Goal: Information Seeking & Learning: Learn about a topic

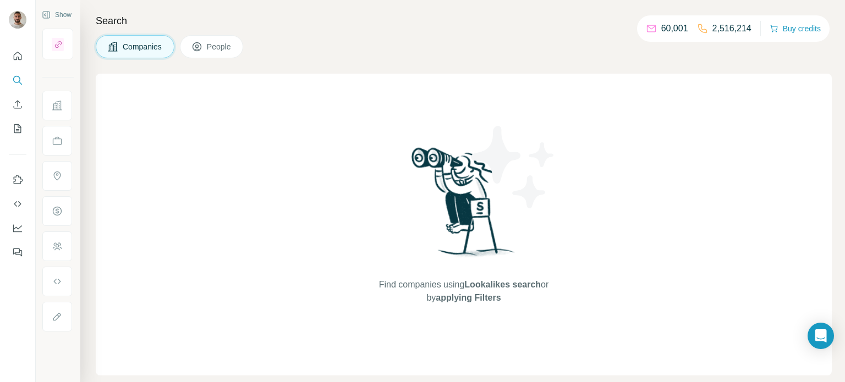
click at [144, 42] on span "Companies" at bounding box center [143, 46] width 40 height 11
click at [53, 106] on icon at bounding box center [57, 105] width 11 height 11
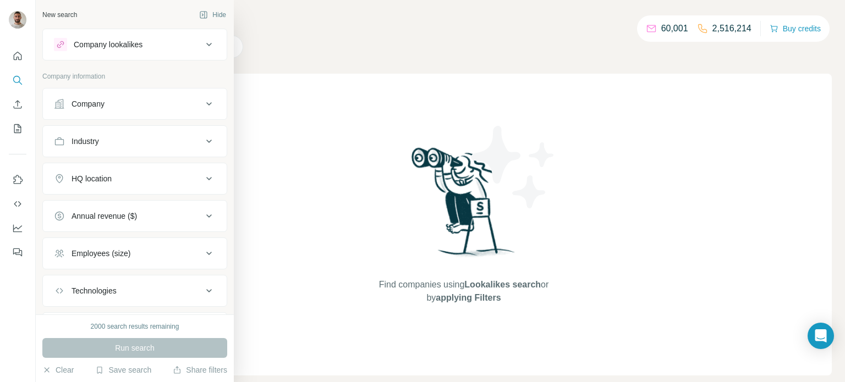
click at [196, 101] on div "Company" at bounding box center [128, 103] width 148 height 11
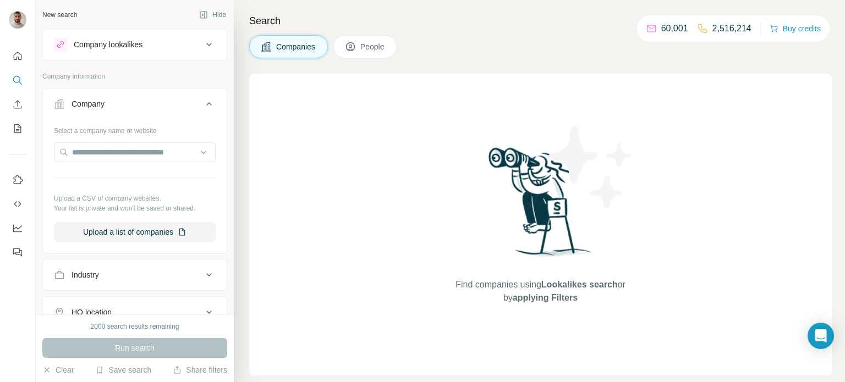
click at [209, 103] on icon at bounding box center [208, 103] width 13 height 13
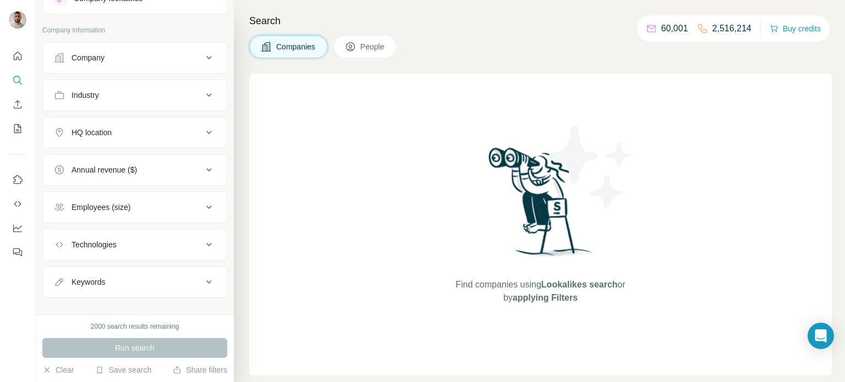
scroll to position [28, 0]
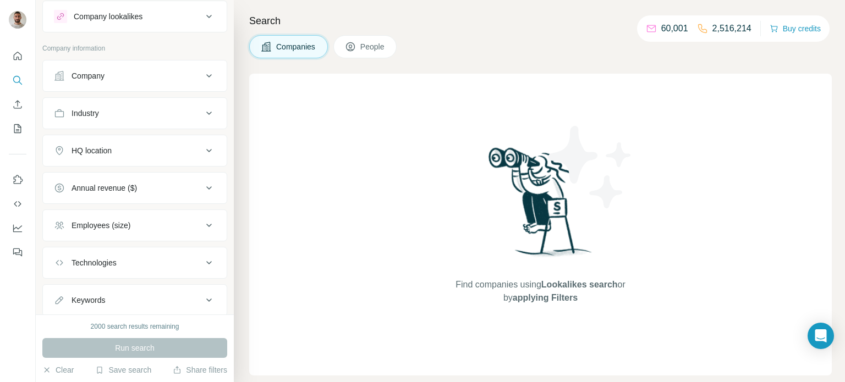
click at [213, 115] on icon at bounding box center [208, 113] width 13 height 13
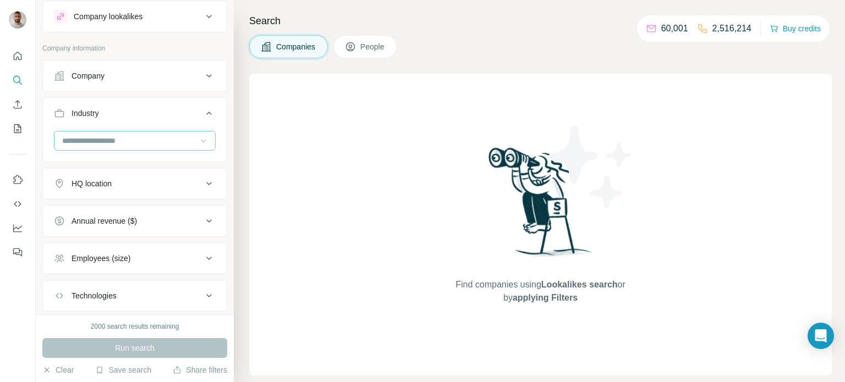
click at [202, 145] on icon at bounding box center [203, 140] width 11 height 11
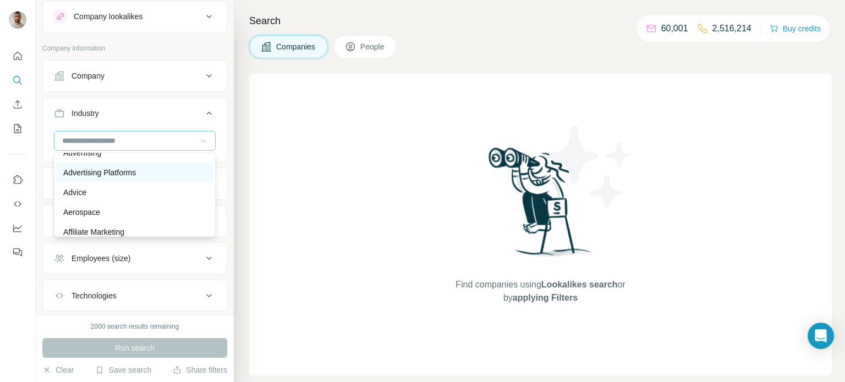
click at [69, 169] on p "Advertising Platforms" at bounding box center [99, 172] width 73 height 11
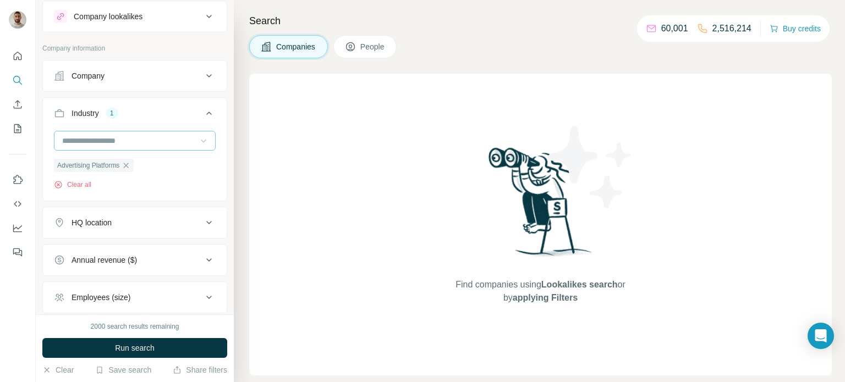
click at [71, 140] on input at bounding box center [129, 141] width 136 height 12
click at [67, 169] on p "Application Performance Management" at bounding box center [128, 168] width 131 height 11
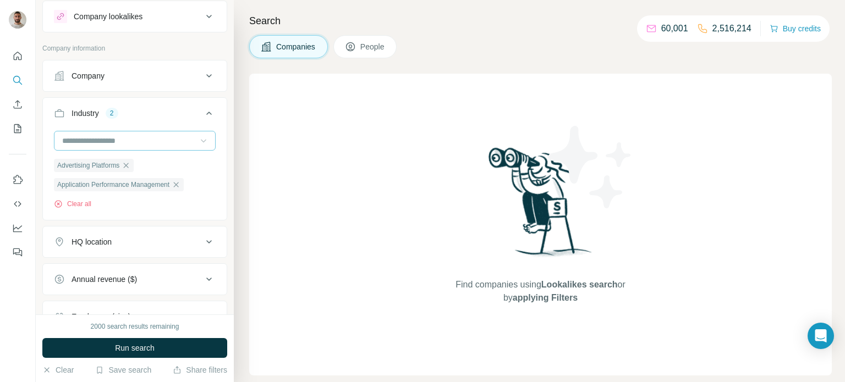
click at [63, 142] on input at bounding box center [129, 141] width 136 height 12
click at [70, 186] on p "Apps" at bounding box center [72, 183] width 18 height 11
click at [70, 142] on input at bounding box center [129, 141] width 136 height 12
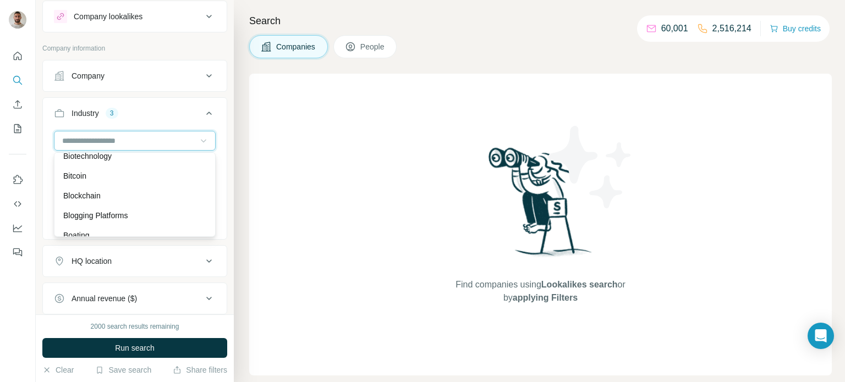
scroll to position [1119, 0]
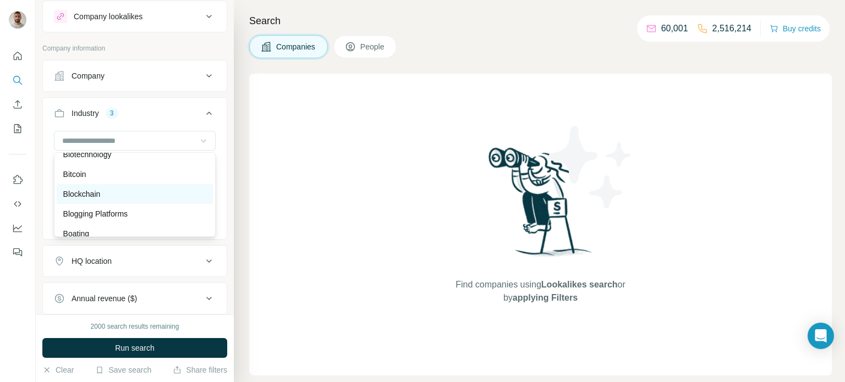
click at [67, 196] on p "Blockchain" at bounding box center [81, 194] width 37 height 11
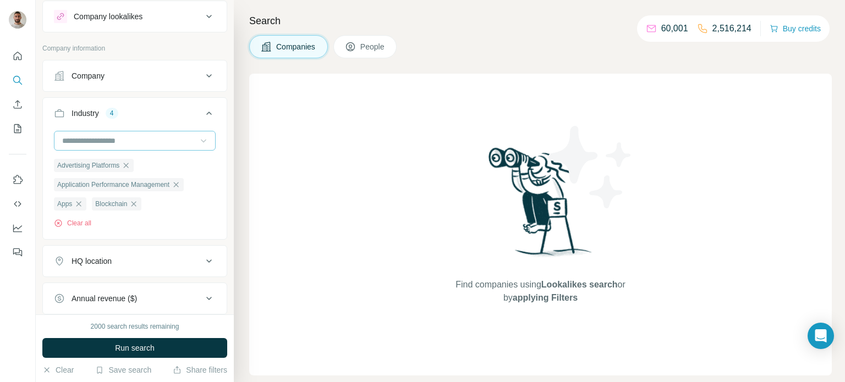
click at [65, 141] on input at bounding box center [129, 141] width 136 height 12
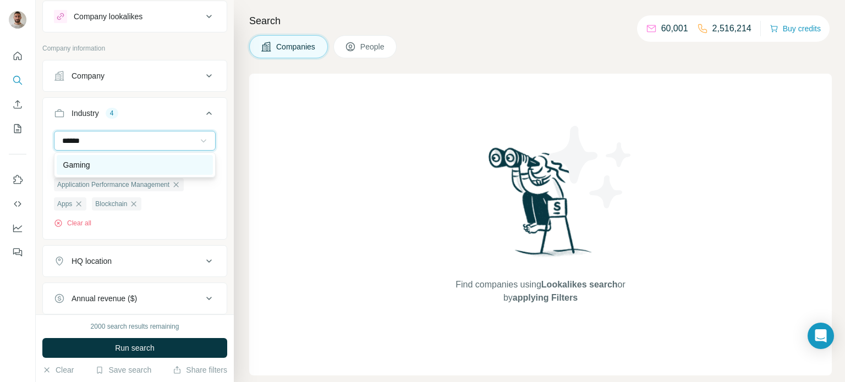
type input "******"
click at [75, 166] on p "Gaming" at bounding box center [76, 164] width 27 height 11
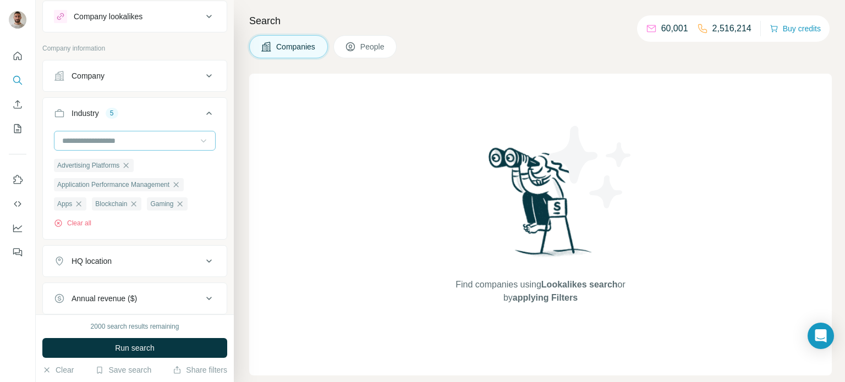
click at [151, 138] on input at bounding box center [129, 141] width 136 height 12
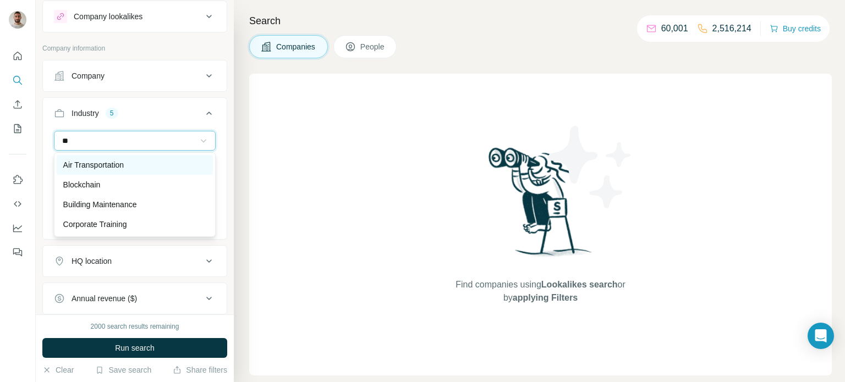
type input "*"
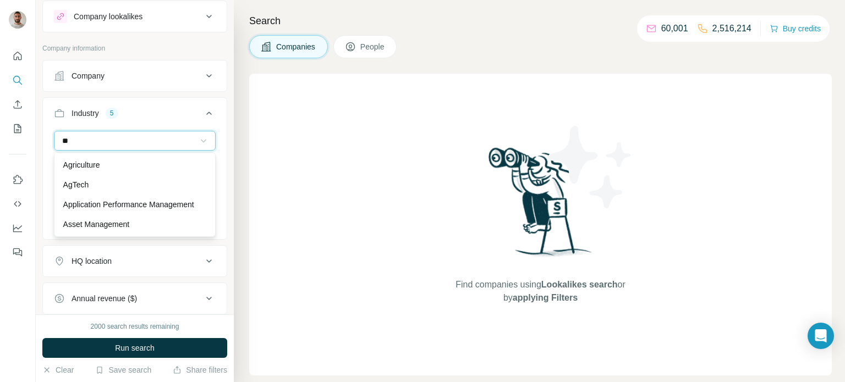
type input "*"
click at [80, 137] on input at bounding box center [129, 141] width 136 height 12
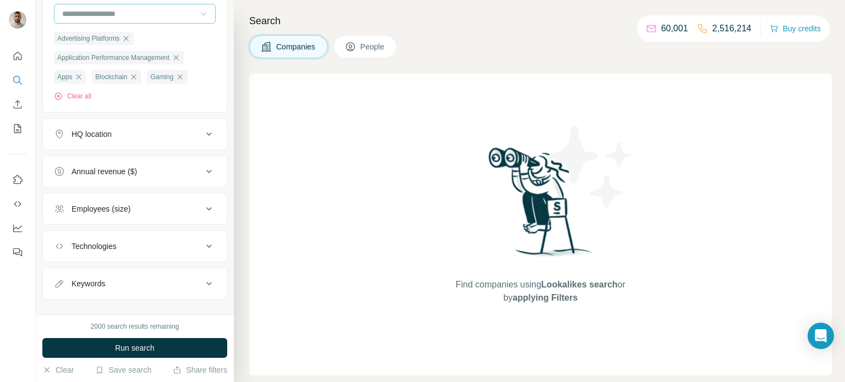
scroll to position [170, 0]
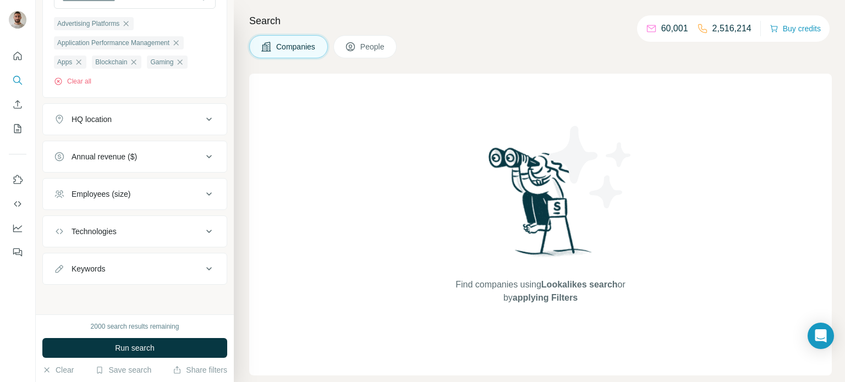
click at [90, 234] on div "Technologies" at bounding box center [93, 231] width 45 height 11
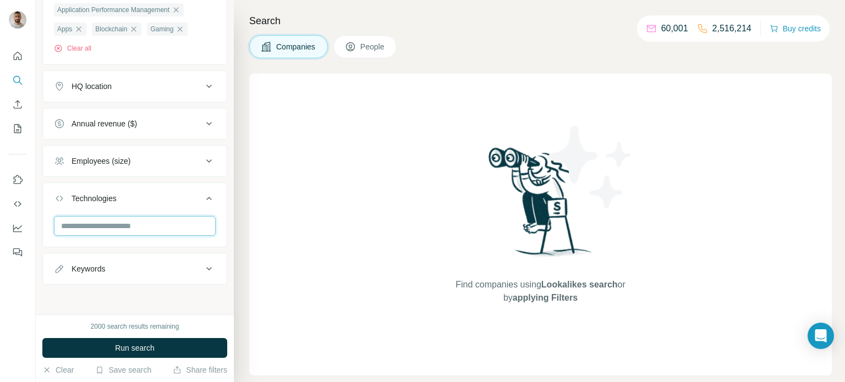
click at [85, 222] on input "text" at bounding box center [135, 226] width 162 height 20
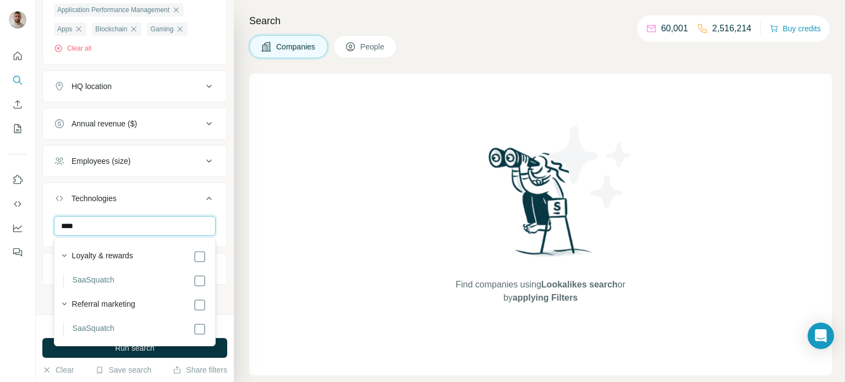
click at [113, 230] on input "****" at bounding box center [135, 226] width 162 height 20
type input "*"
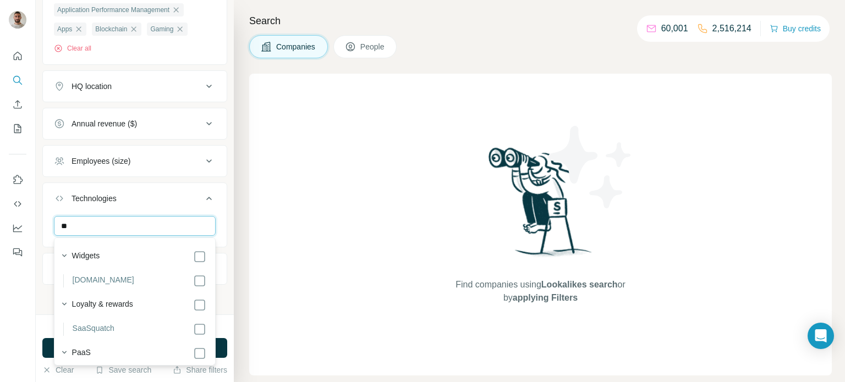
type input "*"
type input "****"
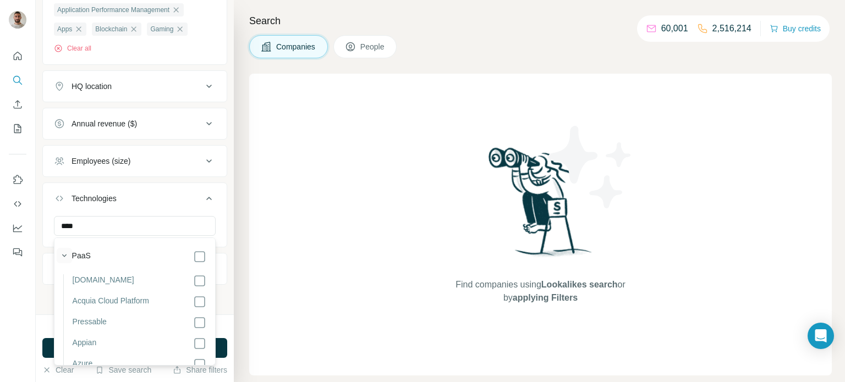
click at [64, 255] on icon "button" at bounding box center [64, 255] width 11 height 11
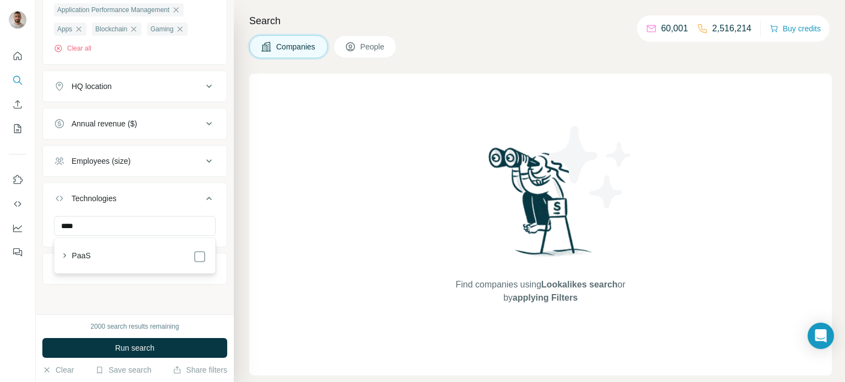
click at [89, 161] on div "Employees (size)" at bounding box center [100, 161] width 59 height 11
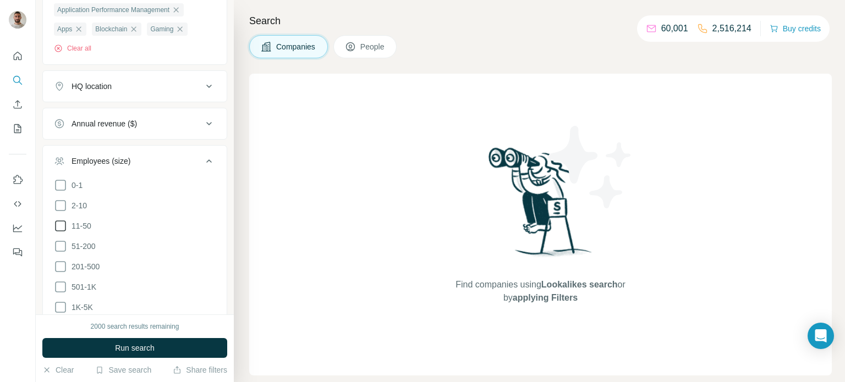
click at [58, 227] on icon at bounding box center [60, 225] width 13 height 13
click at [60, 247] on icon at bounding box center [60, 246] width 13 height 13
click at [60, 268] on icon at bounding box center [60, 266] width 13 height 13
click at [81, 157] on div "Employees (size)" at bounding box center [100, 161] width 59 height 11
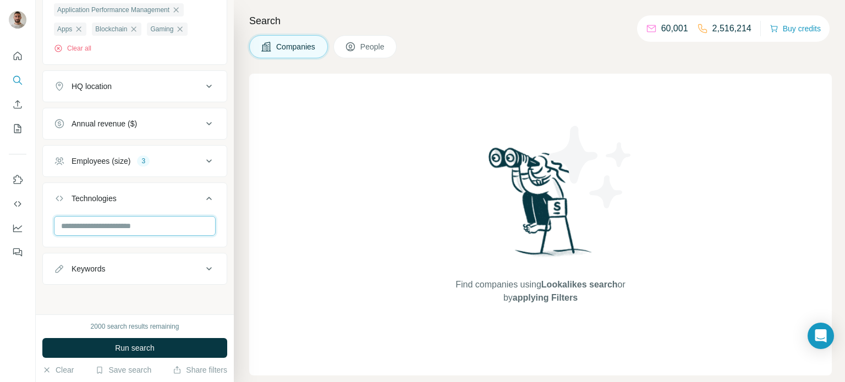
click at [75, 222] on input "text" at bounding box center [135, 226] width 162 height 20
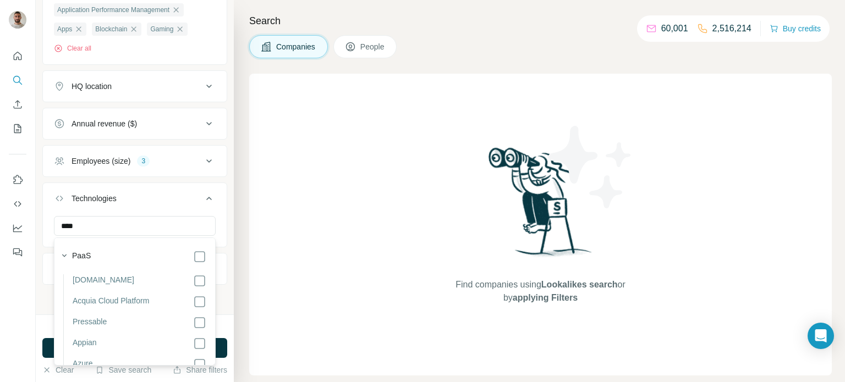
click at [89, 255] on label "PaaS" at bounding box center [81, 256] width 19 height 13
click at [75, 257] on label "PaaS" at bounding box center [81, 256] width 19 height 13
click at [68, 227] on input "****" at bounding box center [135, 226] width 162 height 20
click at [89, 225] on input "****" at bounding box center [135, 226] width 162 height 20
type input "*"
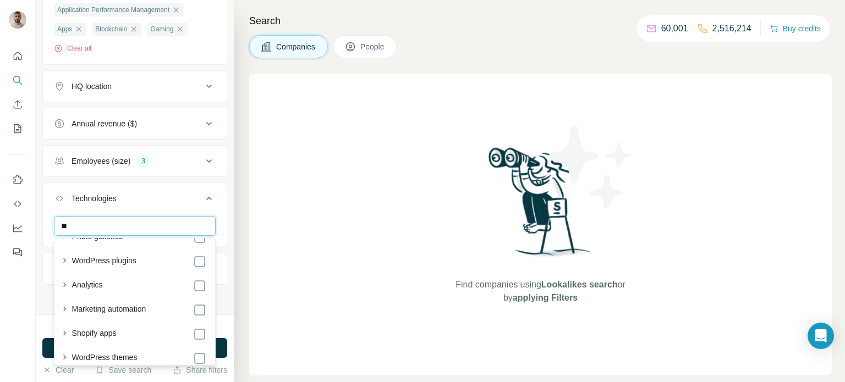
scroll to position [15, 0]
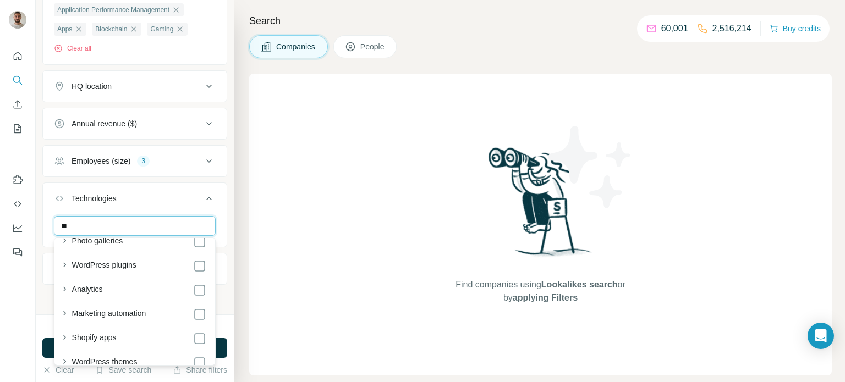
type input "*"
click at [90, 198] on div "Technologies" at bounding box center [93, 198] width 45 height 11
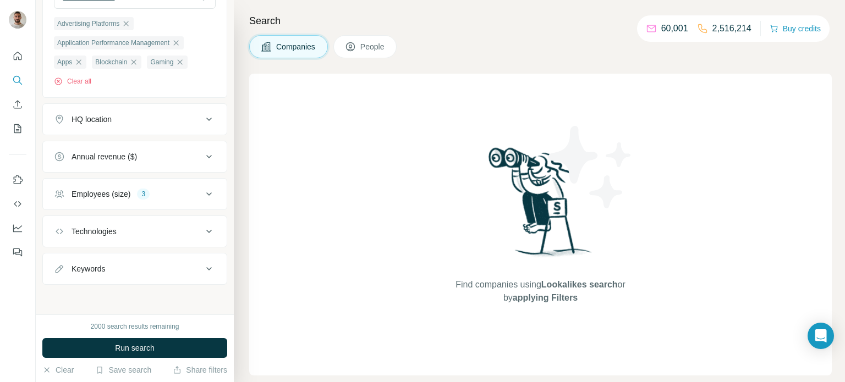
click at [88, 264] on div "Keywords" at bounding box center [88, 268] width 34 height 11
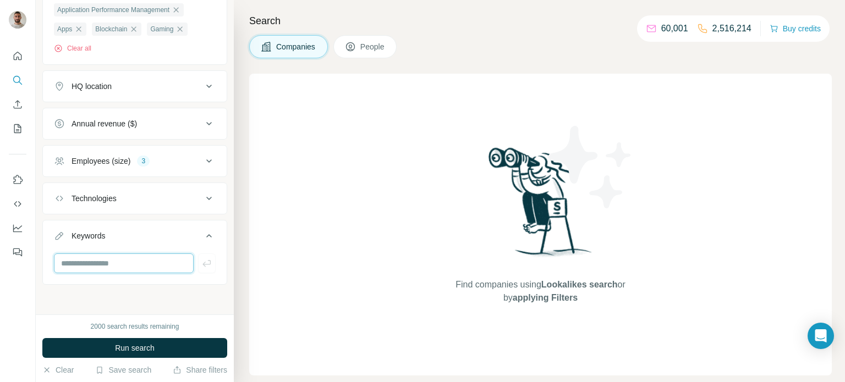
click at [86, 260] on input "text" at bounding box center [124, 264] width 140 height 20
type input "****"
type input "***"
type input "**"
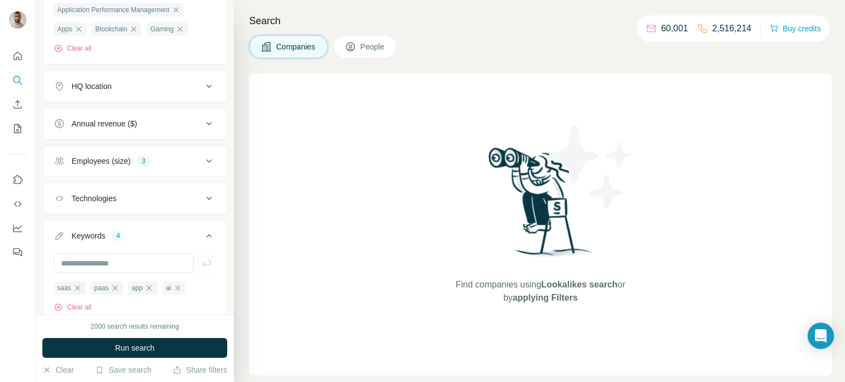
click at [97, 235] on div "Keywords" at bounding box center [88, 235] width 34 height 11
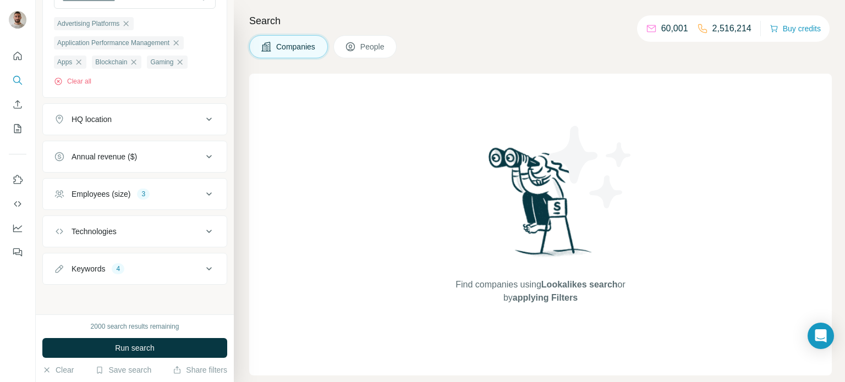
click at [87, 119] on div "HQ location" at bounding box center [91, 119] width 40 height 11
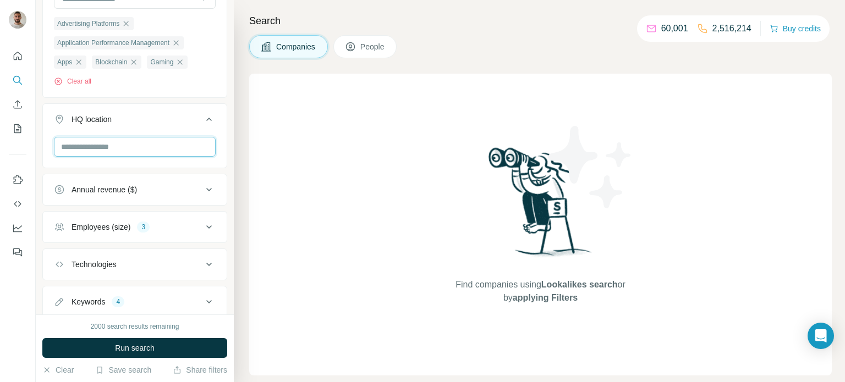
click at [77, 146] on input "text" at bounding box center [135, 147] width 162 height 20
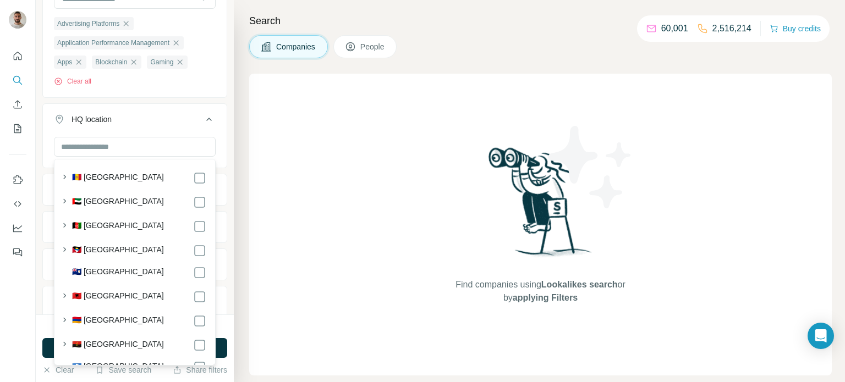
click at [110, 207] on label "🇦🇪 [GEOGRAPHIC_DATA]" at bounding box center [118, 202] width 92 height 13
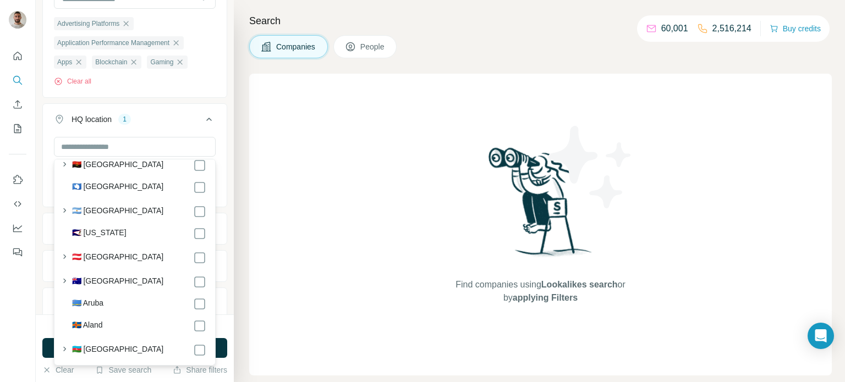
scroll to position [180, 0]
click at [89, 149] on input "text" at bounding box center [135, 147] width 162 height 20
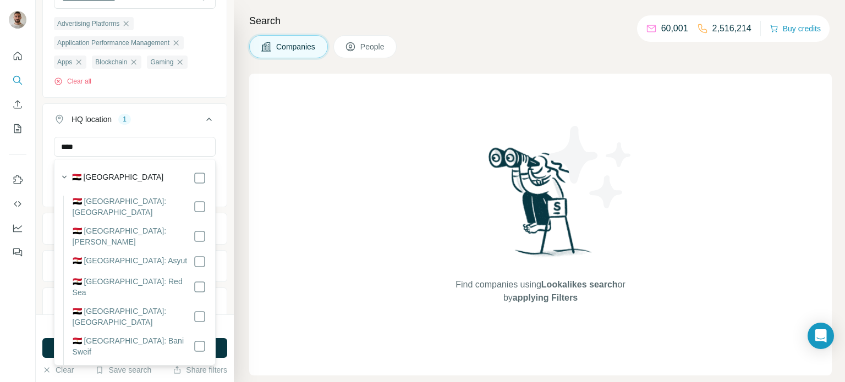
click at [101, 178] on label "🇪🇬 [GEOGRAPHIC_DATA]" at bounding box center [118, 178] width 92 height 13
click at [63, 176] on icon "button" at bounding box center [64, 177] width 11 height 11
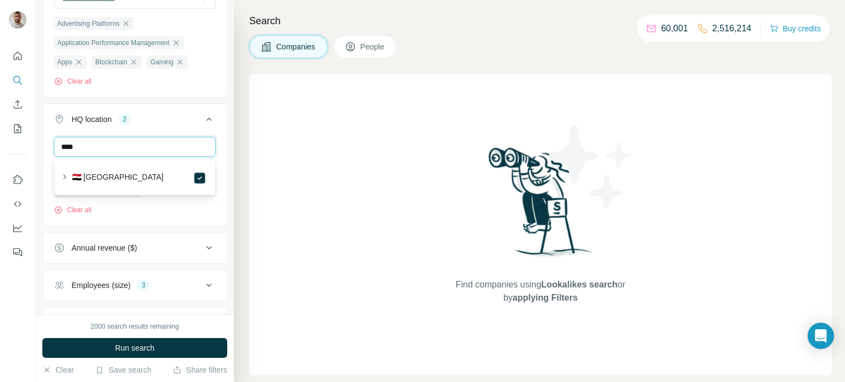
click at [78, 144] on input "****" at bounding box center [135, 147] width 162 height 20
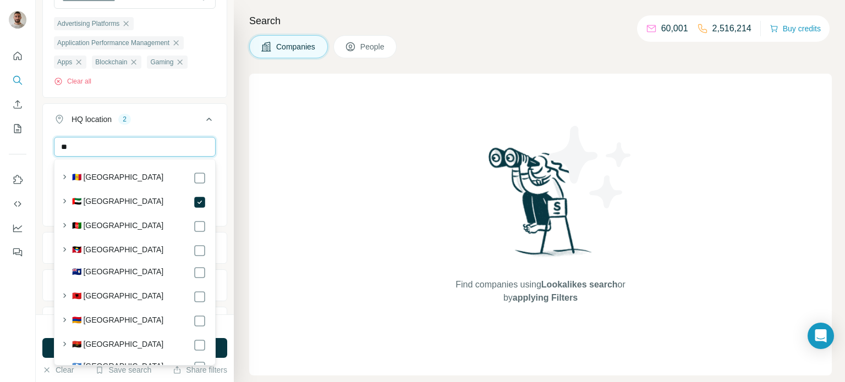
type input "*"
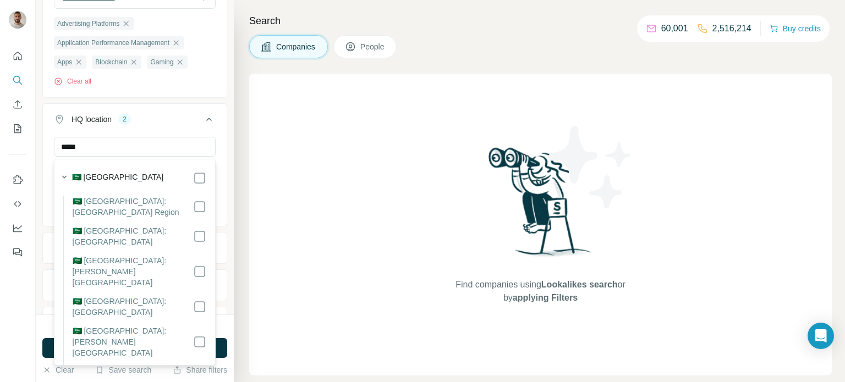
click at [105, 175] on label "🇸🇦 [GEOGRAPHIC_DATA]" at bounding box center [118, 178] width 92 height 13
click at [62, 174] on icon "button" at bounding box center [64, 177] width 11 height 11
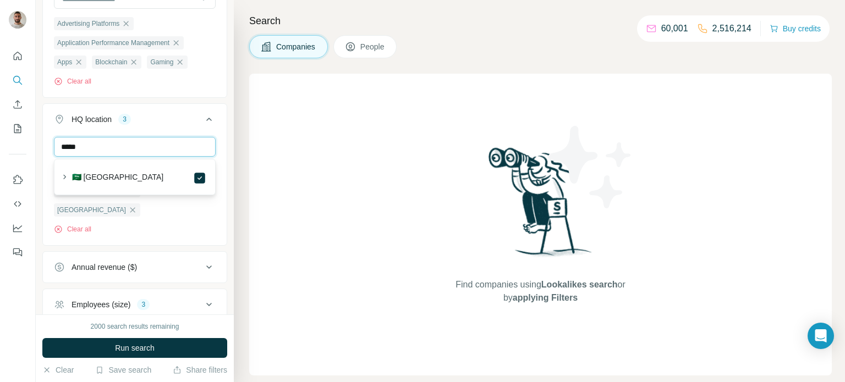
click at [85, 147] on input "*****" at bounding box center [135, 147] width 162 height 20
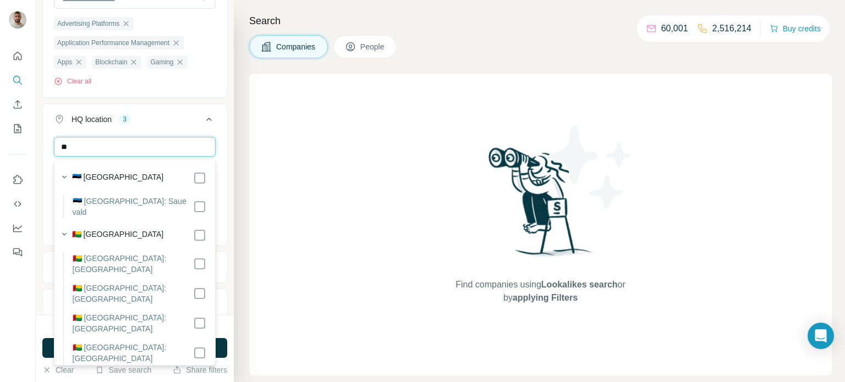
type input "*"
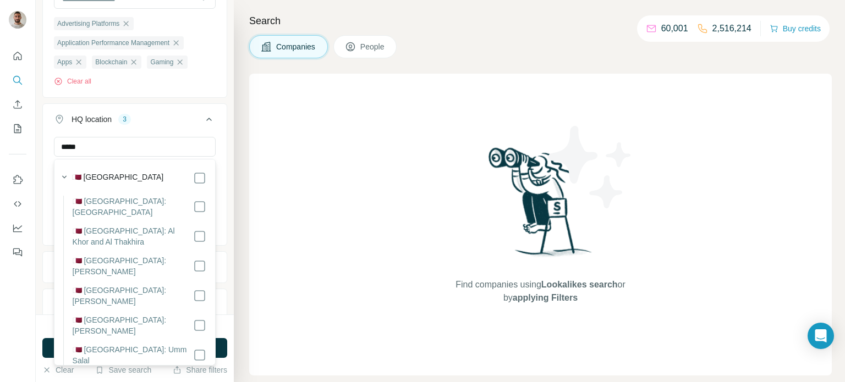
click at [96, 177] on label "🇶🇦 [GEOGRAPHIC_DATA]" at bounding box center [118, 178] width 92 height 13
click at [65, 170] on button "button" at bounding box center [64, 176] width 15 height 15
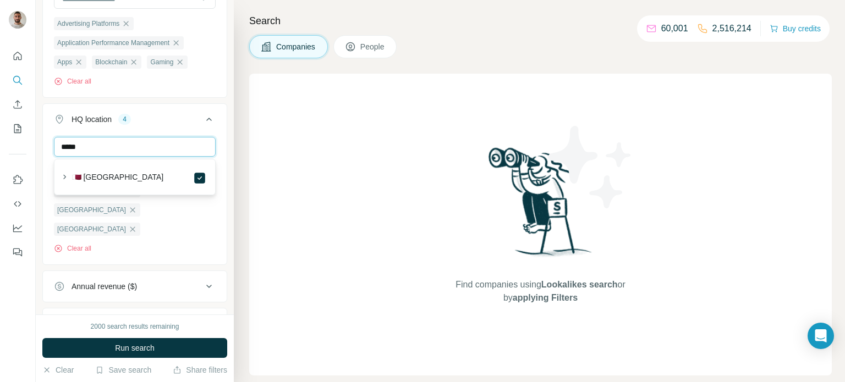
click at [84, 145] on input "*****" at bounding box center [135, 147] width 162 height 20
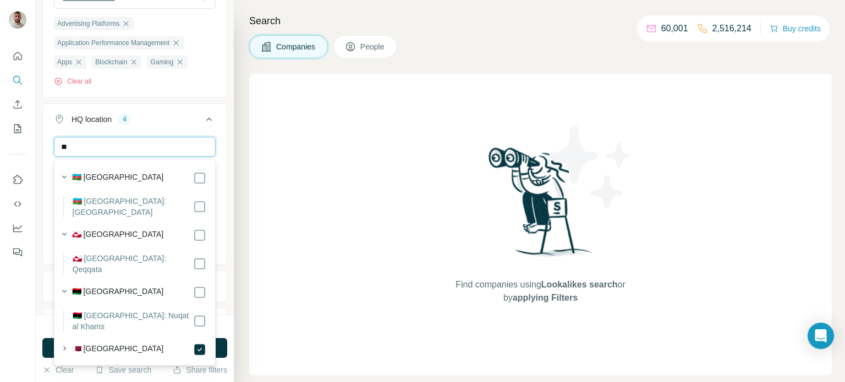
type input "*"
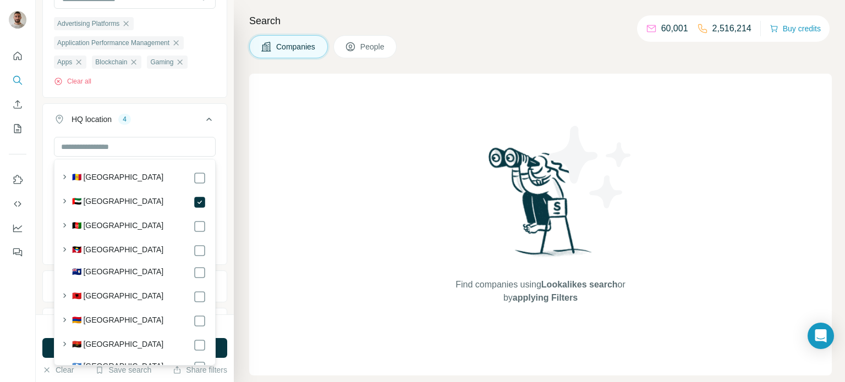
click at [198, 118] on div "HQ location 4" at bounding box center [128, 119] width 148 height 11
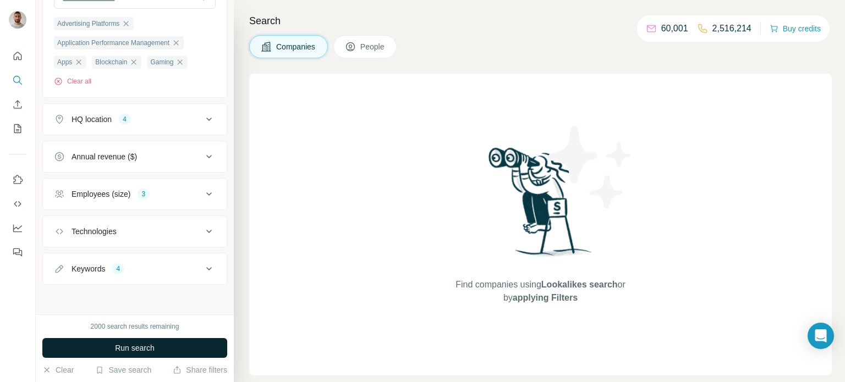
click at [75, 344] on button "Run search" at bounding box center [134, 348] width 185 height 20
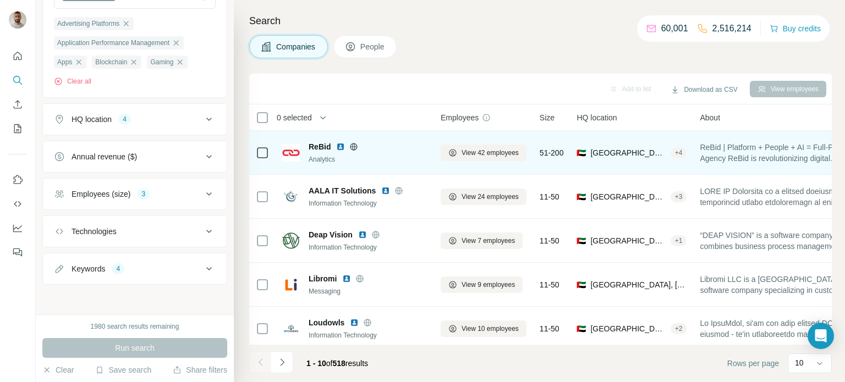
click at [349, 148] on icon at bounding box center [353, 146] width 9 height 9
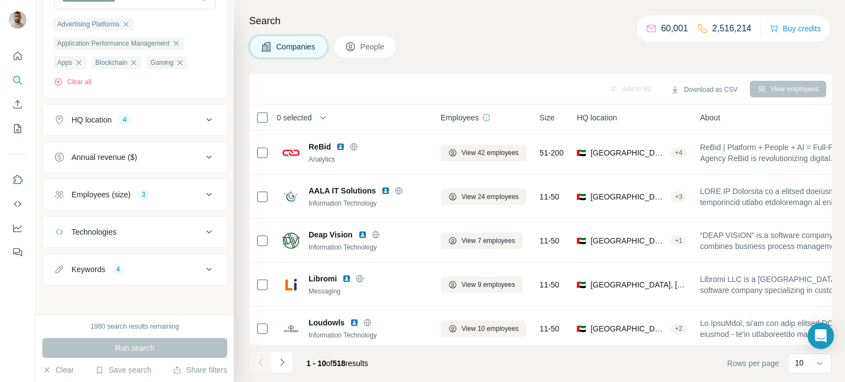
click at [199, 277] on button "Keywords 4" at bounding box center [135, 269] width 184 height 26
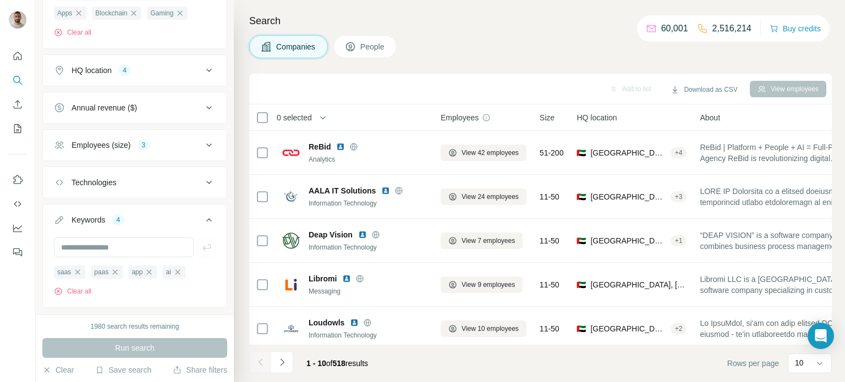
scroll to position [243, 0]
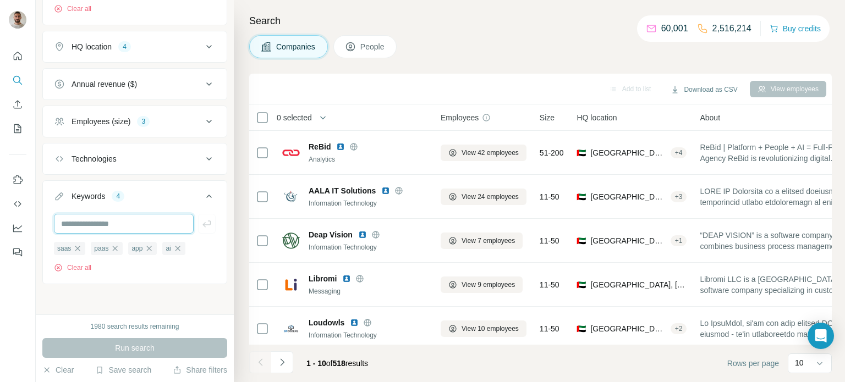
click at [83, 224] on input "text" at bounding box center [124, 224] width 140 height 20
type input "****"
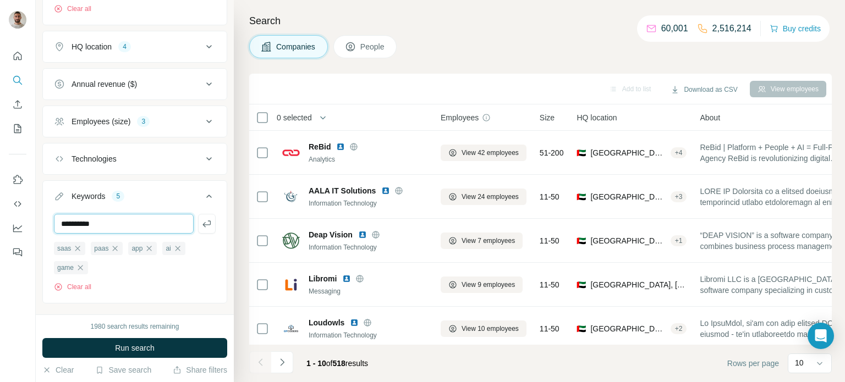
type input "**********"
type input "********"
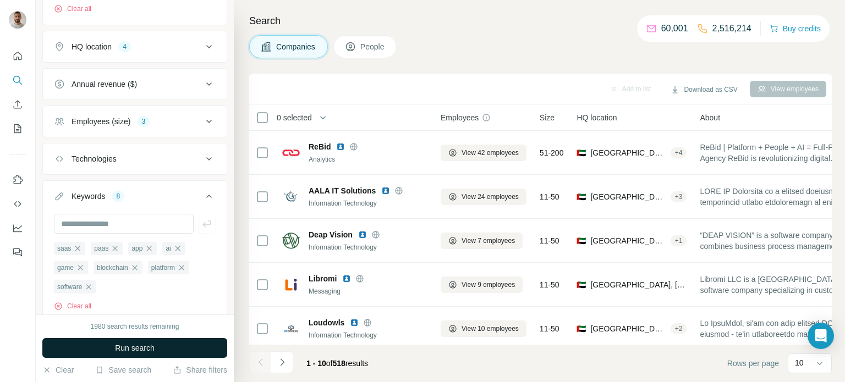
click at [167, 344] on button "Run search" at bounding box center [134, 348] width 185 height 20
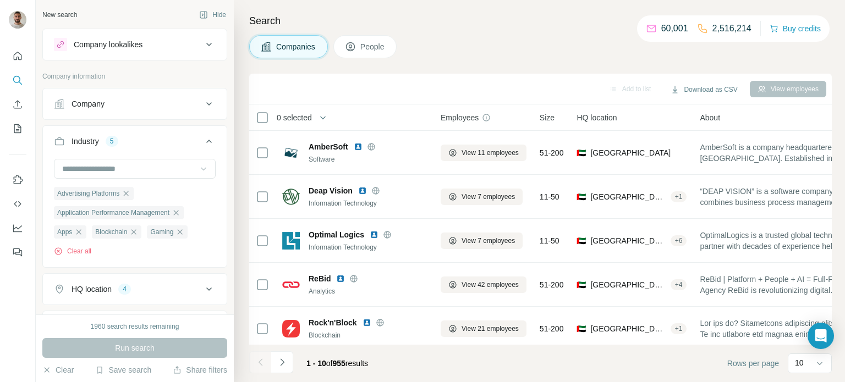
click at [208, 40] on icon at bounding box center [208, 44] width 13 height 13
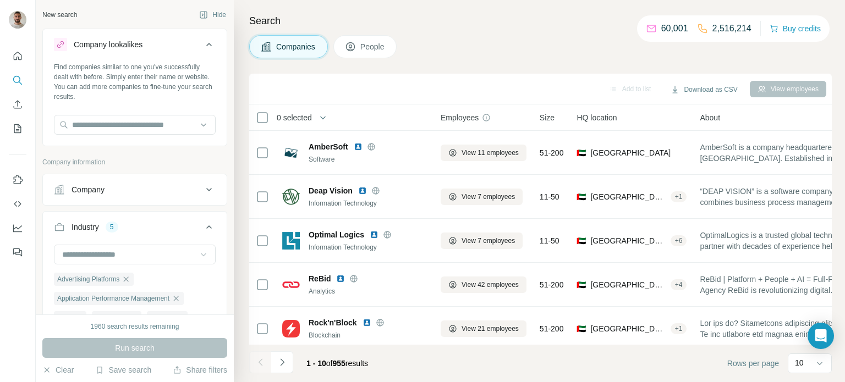
click at [208, 40] on icon at bounding box center [208, 44] width 13 height 13
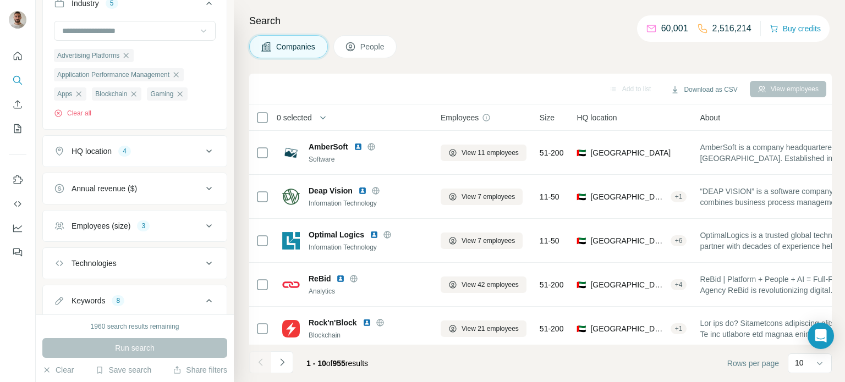
scroll to position [139, 0]
click at [209, 151] on icon at bounding box center [208, 150] width 5 height 3
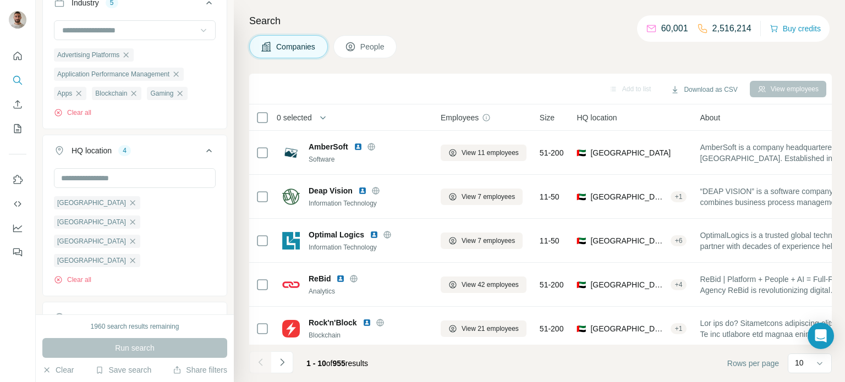
click at [204, 151] on icon at bounding box center [208, 150] width 13 height 13
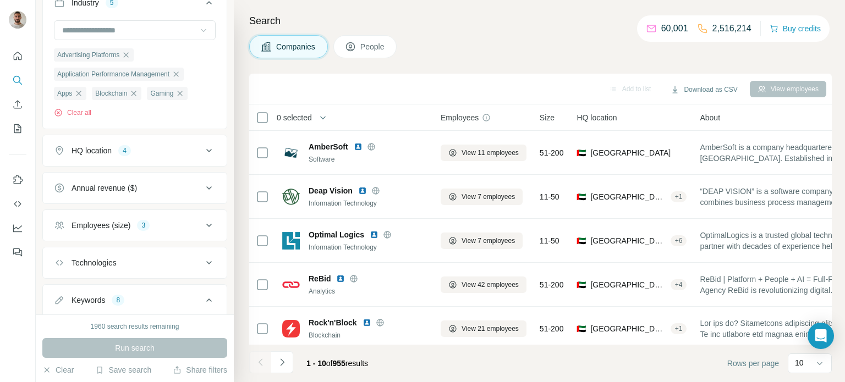
click at [213, 223] on icon at bounding box center [208, 225] width 13 height 13
click at [208, 224] on icon at bounding box center [208, 225] width 5 height 3
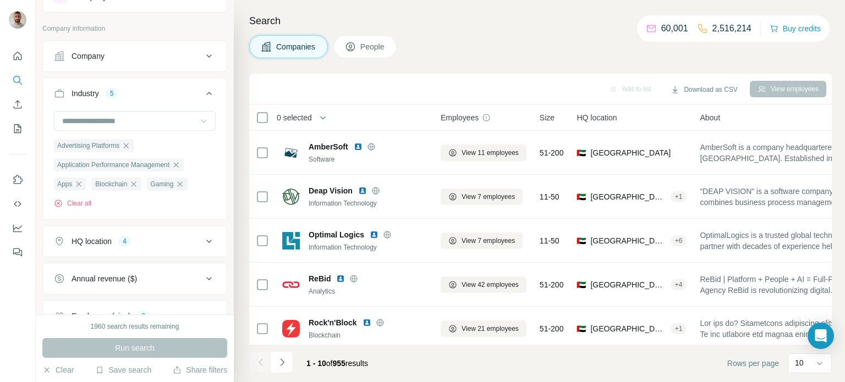
scroll to position [48, 0]
click at [206, 246] on icon at bounding box center [208, 240] width 13 height 13
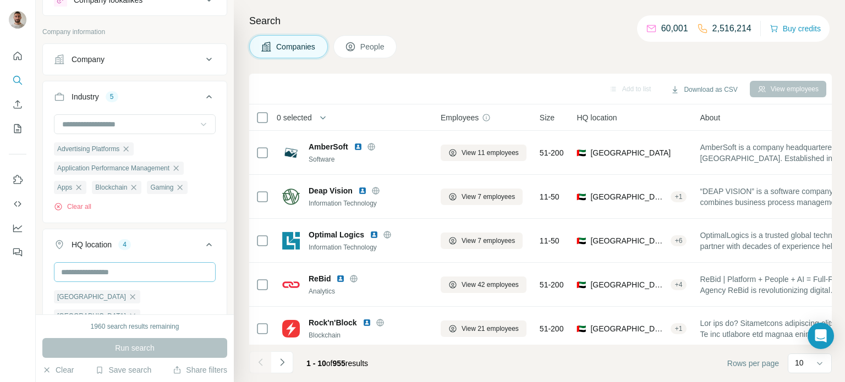
scroll to position [0, 0]
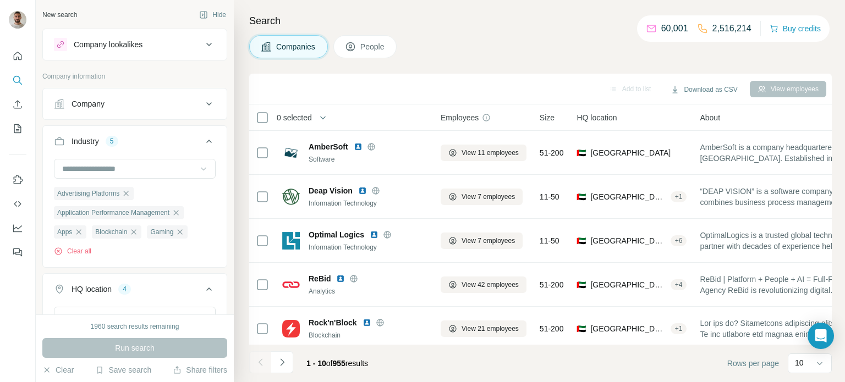
click at [203, 287] on icon at bounding box center [208, 289] width 13 height 13
